Goal: Feedback & Contribution: Leave review/rating

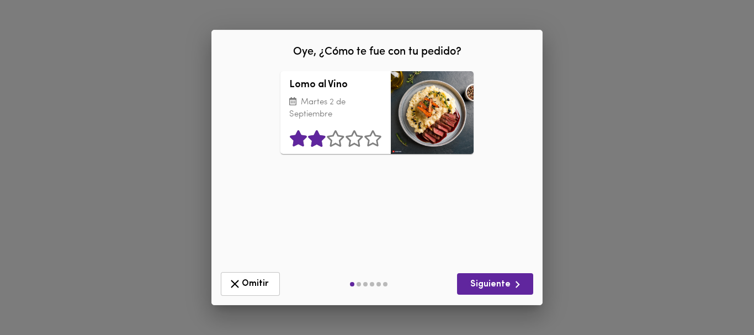
click at [315, 143] on icon at bounding box center [316, 138] width 17 height 17
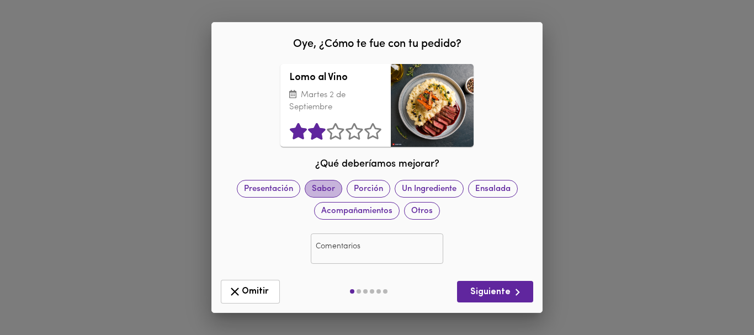
click at [327, 188] on span "Sabor" at bounding box center [323, 189] width 36 height 12
click at [331, 245] on input "text" at bounding box center [377, 248] width 132 height 30
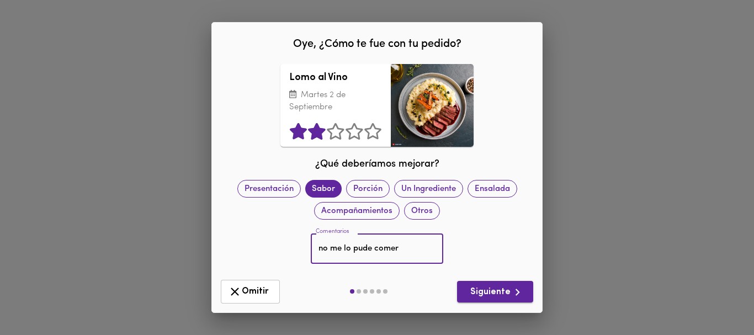
type input "no me lo pude comer"
click at [479, 293] on span "Siguiente" at bounding box center [495, 292] width 58 height 14
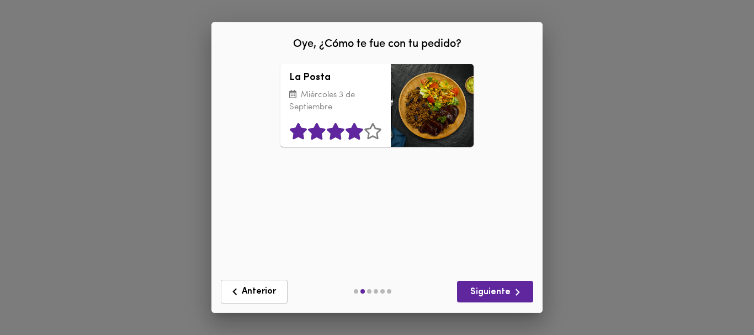
click at [353, 131] on icon at bounding box center [353, 131] width 17 height 17
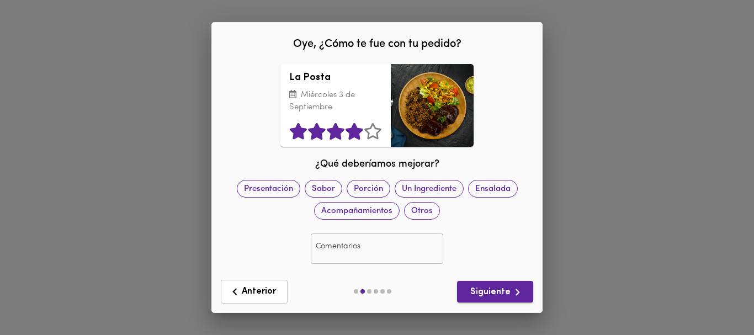
click at [485, 292] on span "Siguiente" at bounding box center [495, 292] width 58 height 14
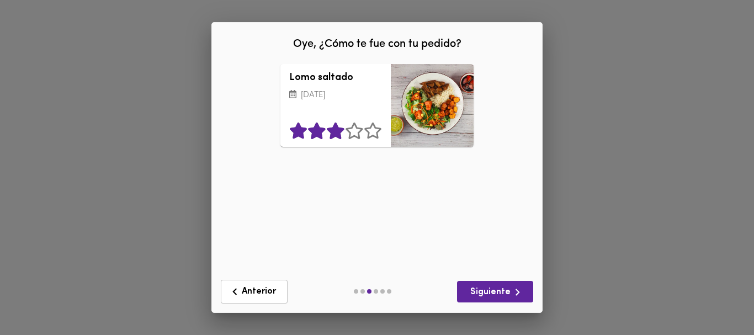
click at [330, 133] on icon at bounding box center [335, 130] width 17 height 17
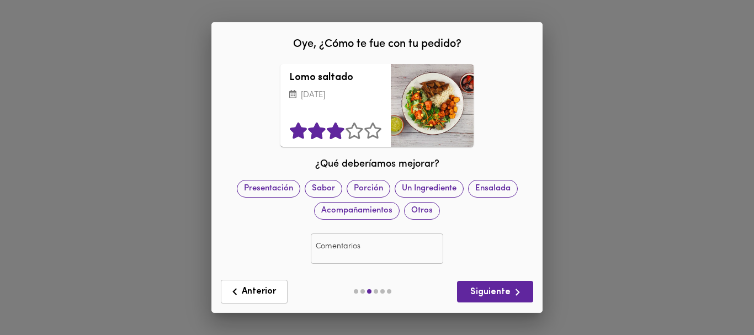
click at [330, 248] on input "text" at bounding box center [377, 248] width 132 height 30
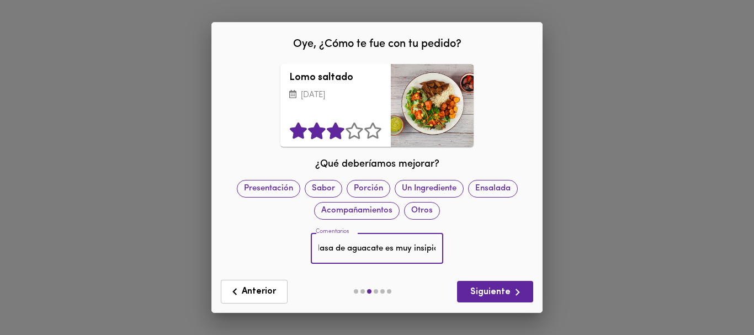
scroll to position [0, 131]
click at [438, 249] on input "lomo salado y muy picante. la salasa de aguacate es muy insipida" at bounding box center [377, 248] width 132 height 30
type input "lomo salado y muy picante. la salasa de aguacate es muy insipida. si puedieran …"
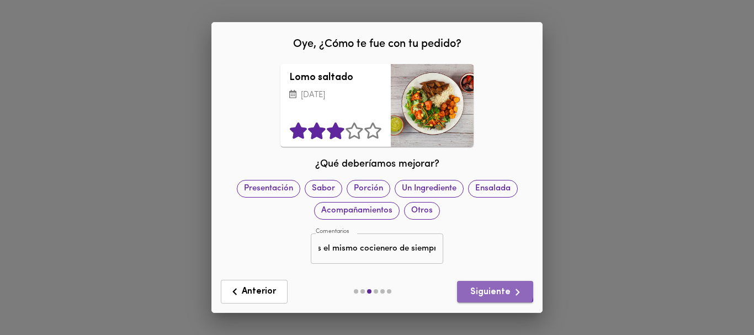
scroll to position [0, 0]
click at [491, 287] on span "Siguiente" at bounding box center [495, 292] width 58 height 14
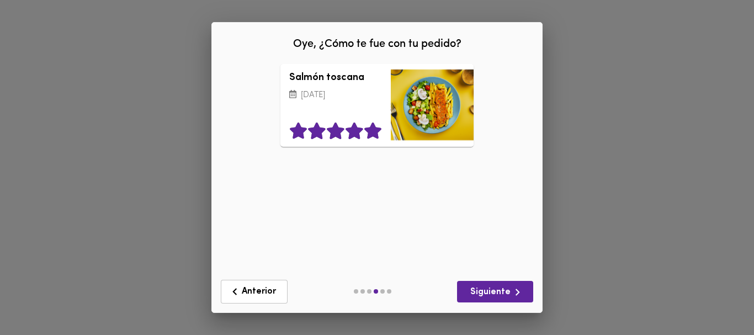
click at [373, 130] on icon at bounding box center [372, 130] width 17 height 17
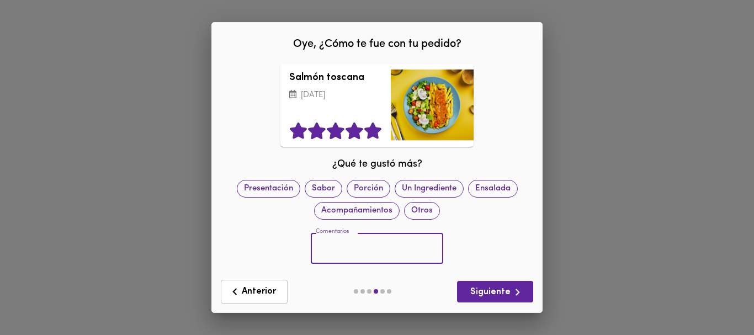
click at [319, 242] on input "text" at bounding box center [377, 248] width 132 height 30
click at [403, 252] on input "muy bien preparado" at bounding box center [377, 248] width 132 height 30
type input "muy bien preparado"
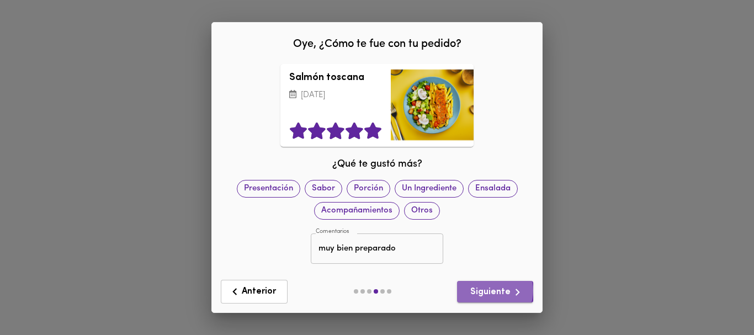
click at [494, 291] on span "Siguiente" at bounding box center [495, 292] width 58 height 14
